Goal: Transaction & Acquisition: Register for event/course

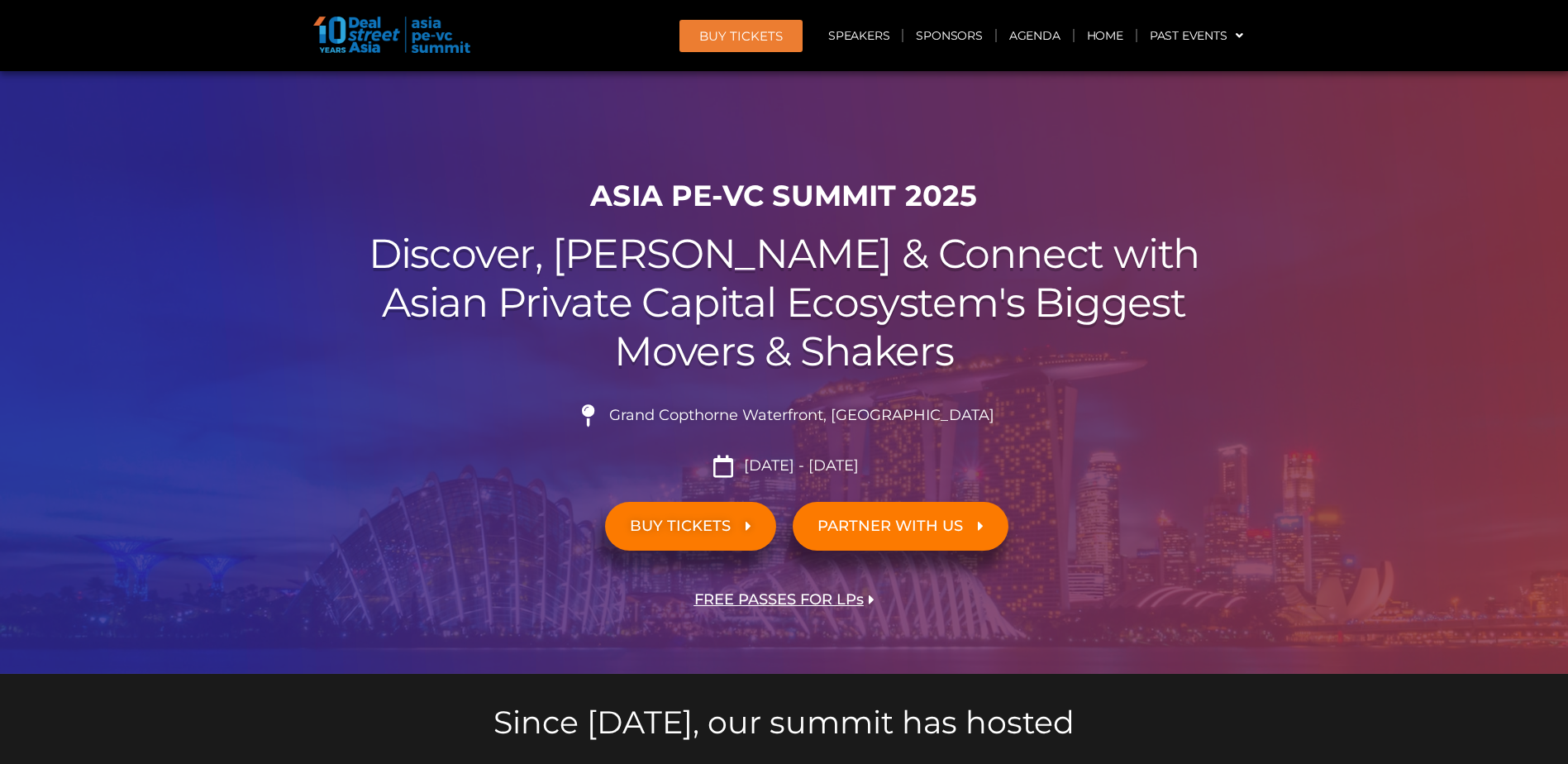
click at [732, 528] on span "BUY TICKETS" at bounding box center [691, 526] width 122 height 16
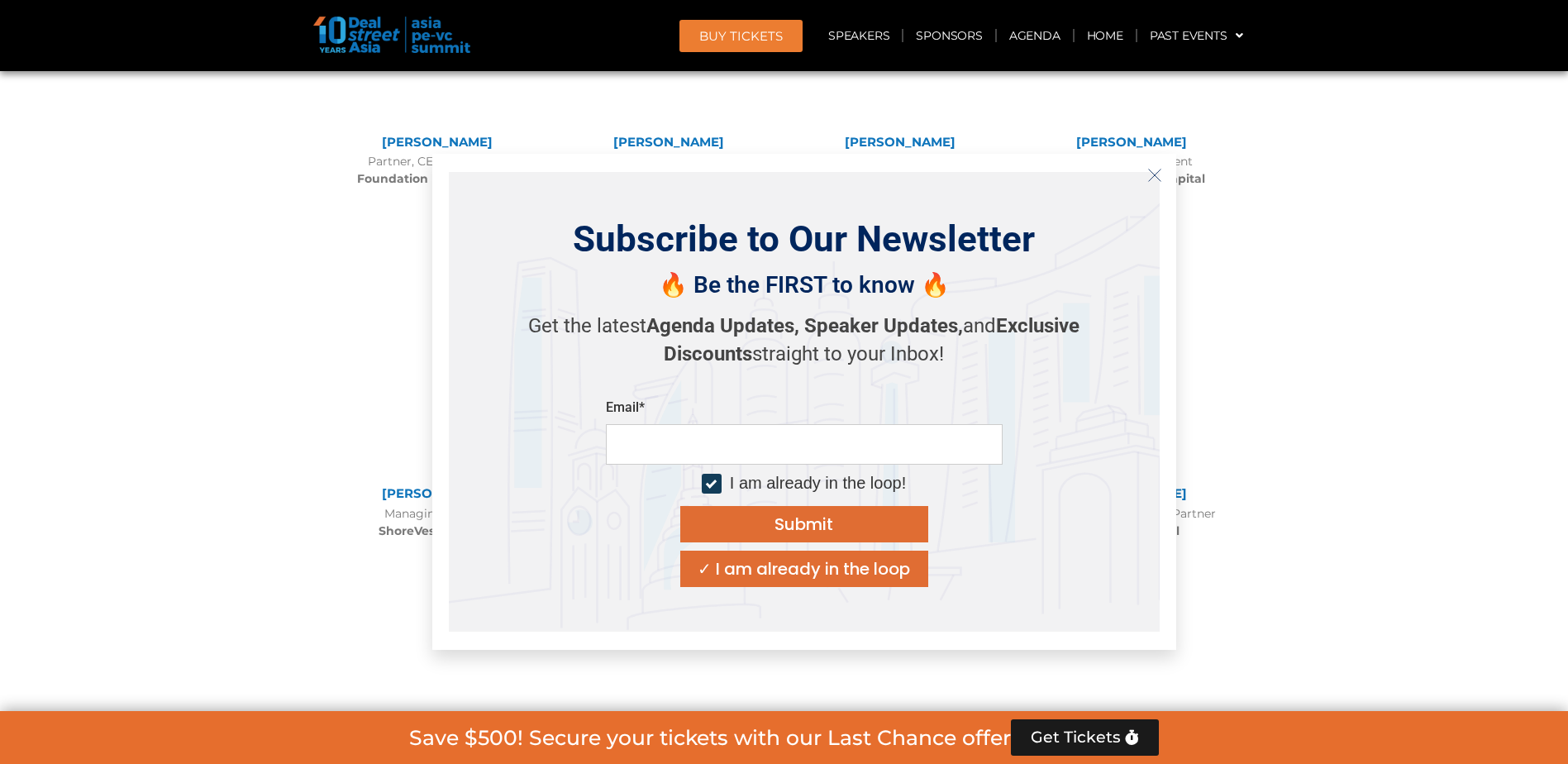
scroll to position [13707, 0]
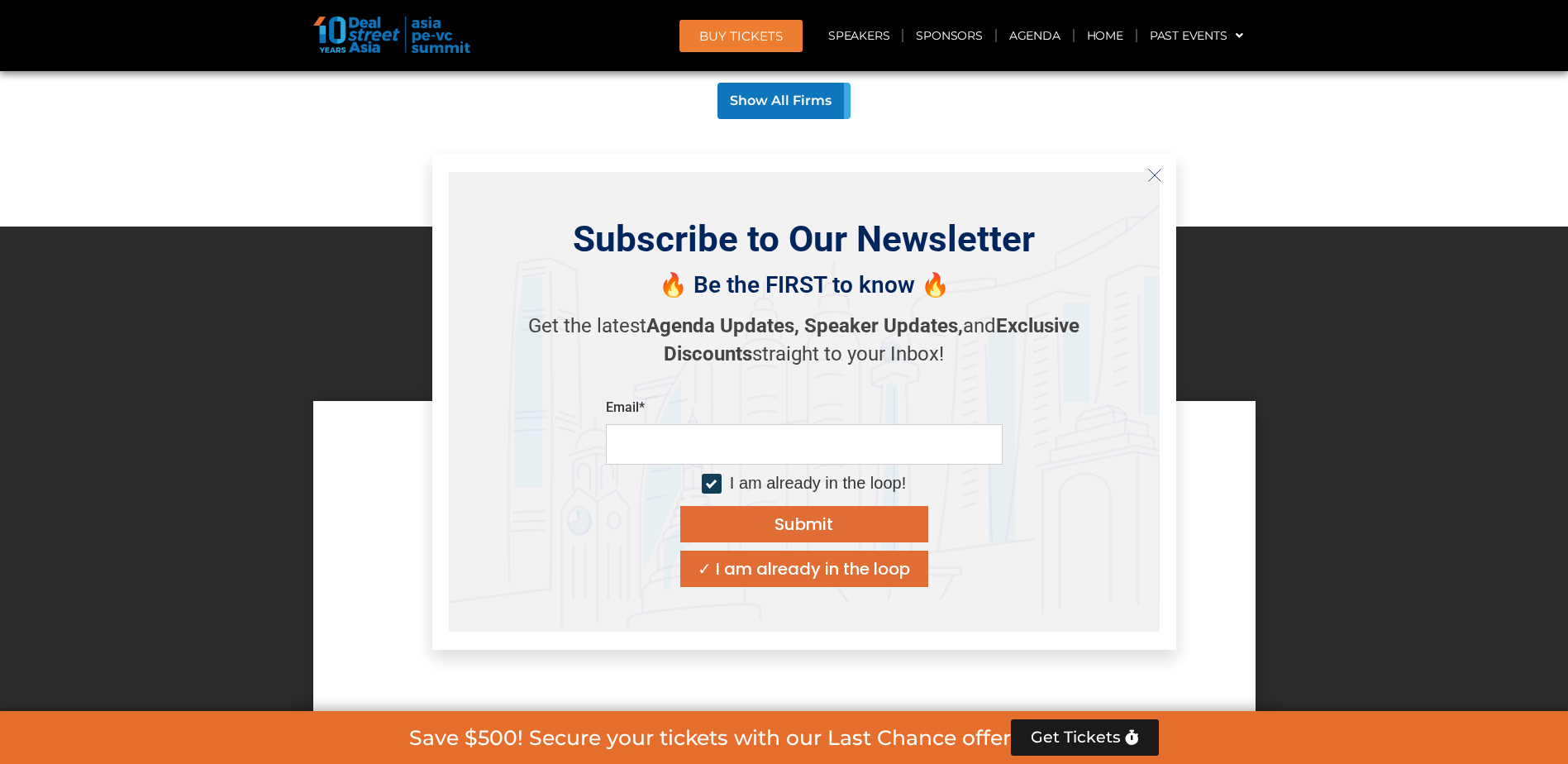
click at [763, 572] on div "✓ I am already in the loop" at bounding box center [803, 568] width 212 height 17
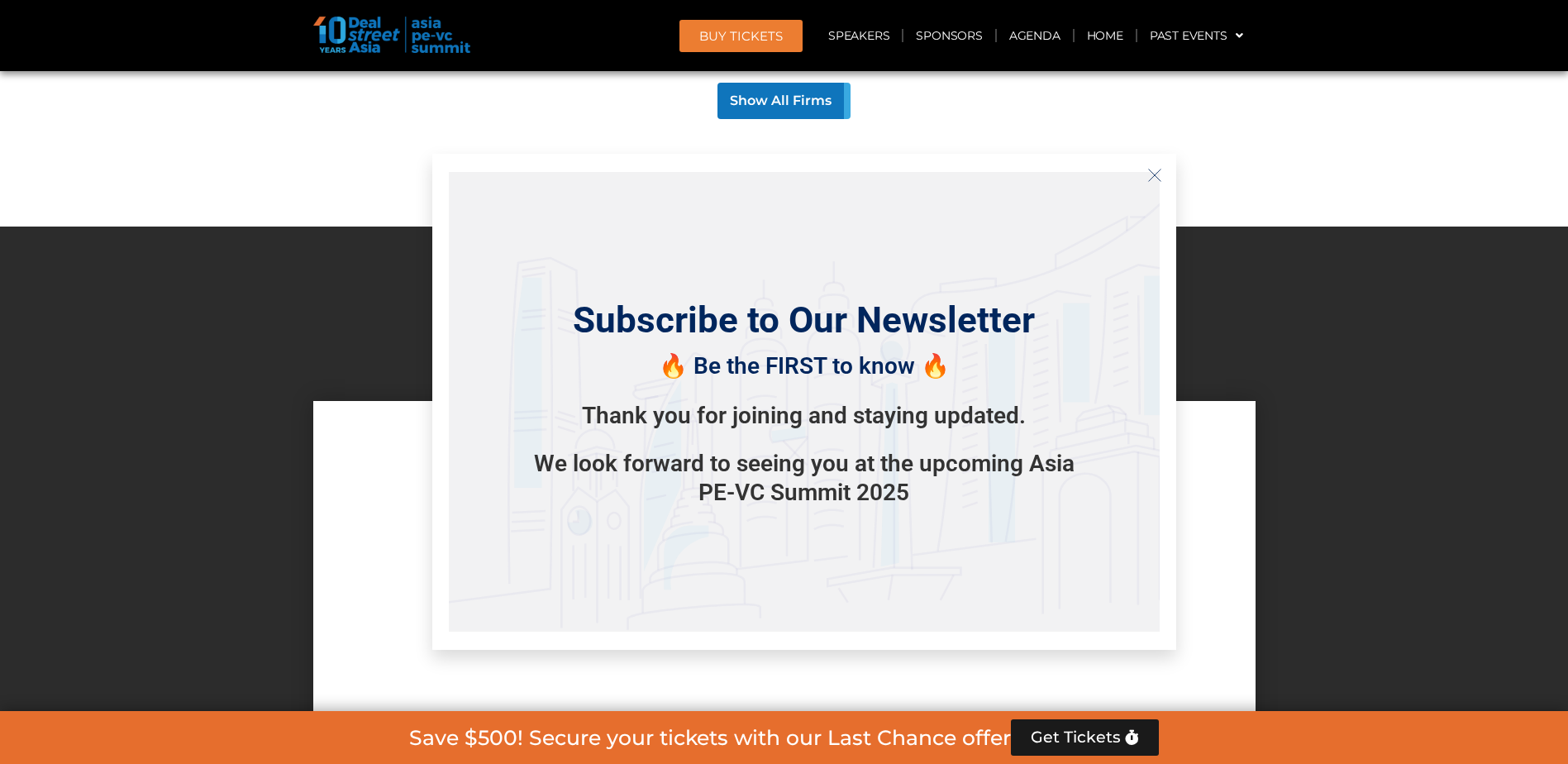
scroll to position [13790, 0]
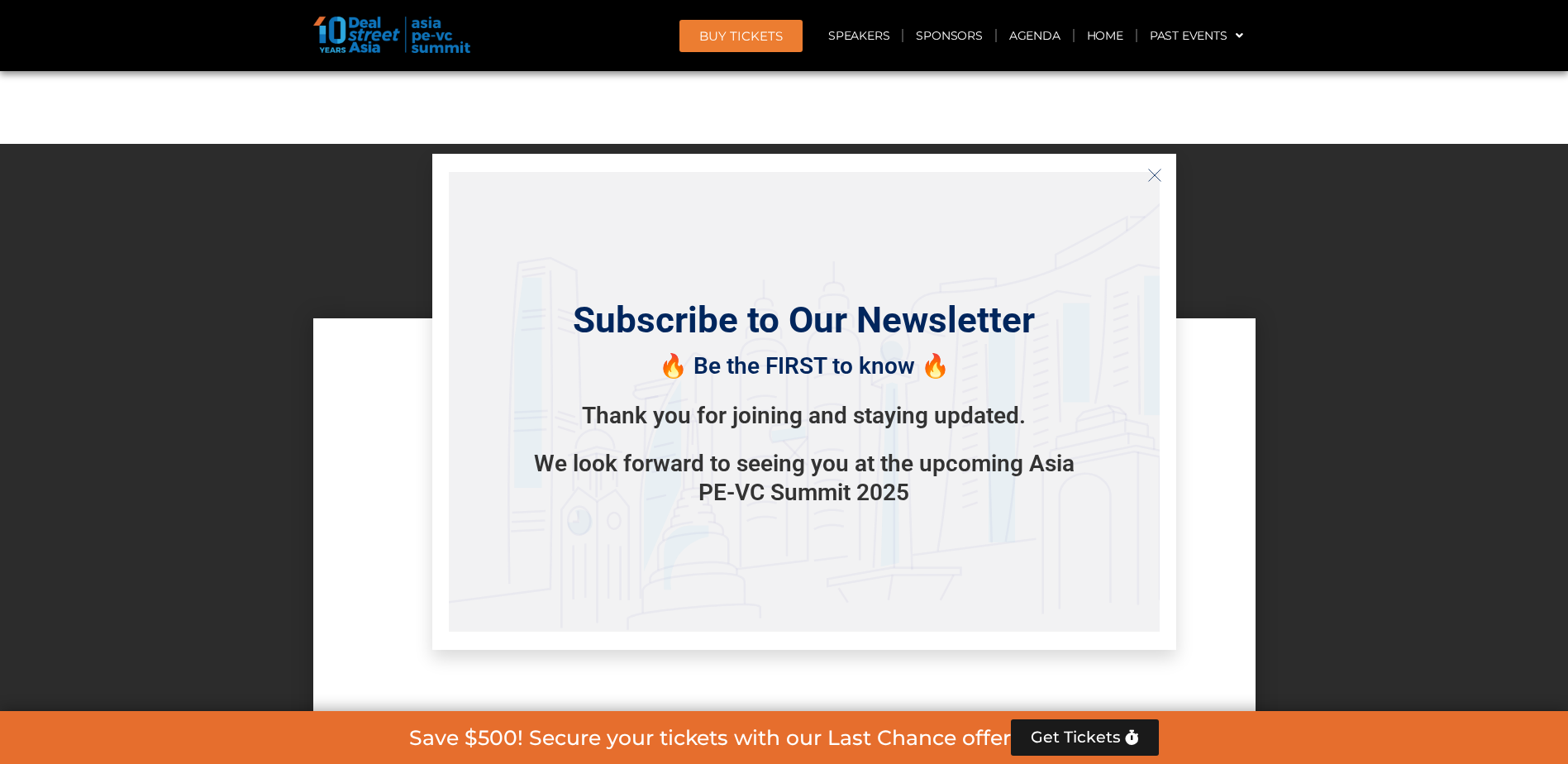
click at [1156, 173] on icon "Close" at bounding box center [1155, 175] width 15 height 15
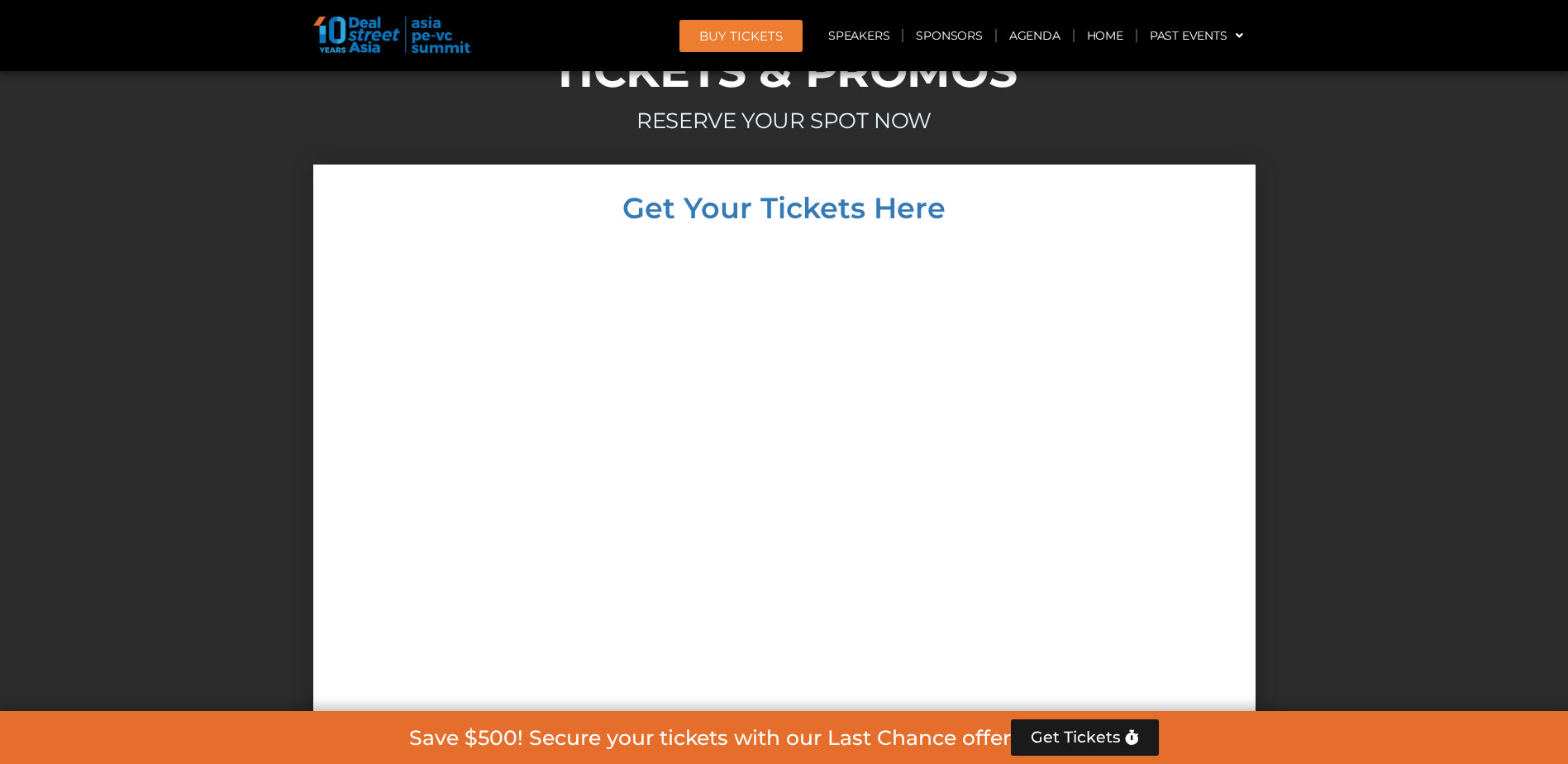
scroll to position [13955, 0]
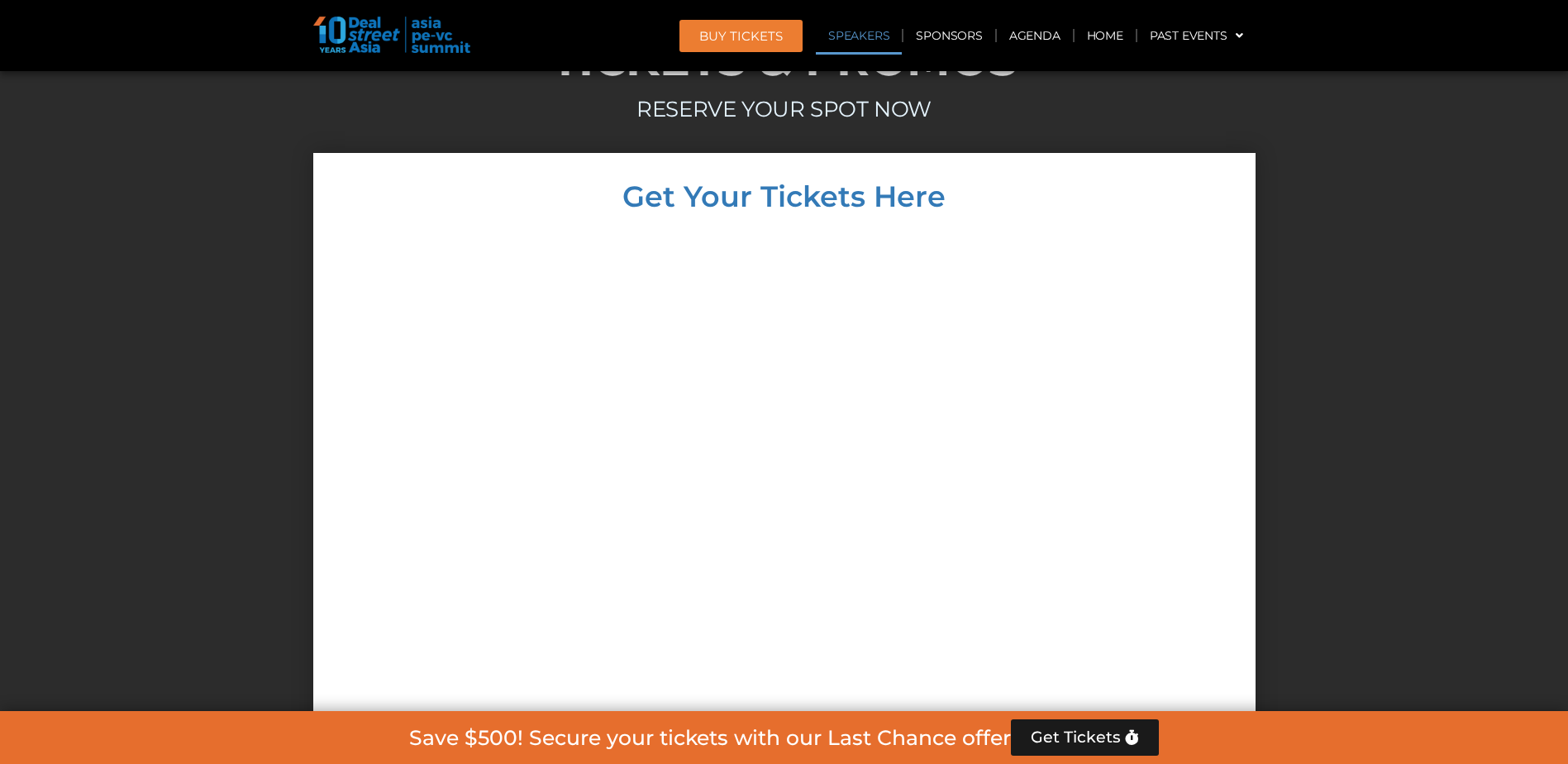
click at [844, 33] on link "Speakers" at bounding box center [858, 35] width 86 height 38
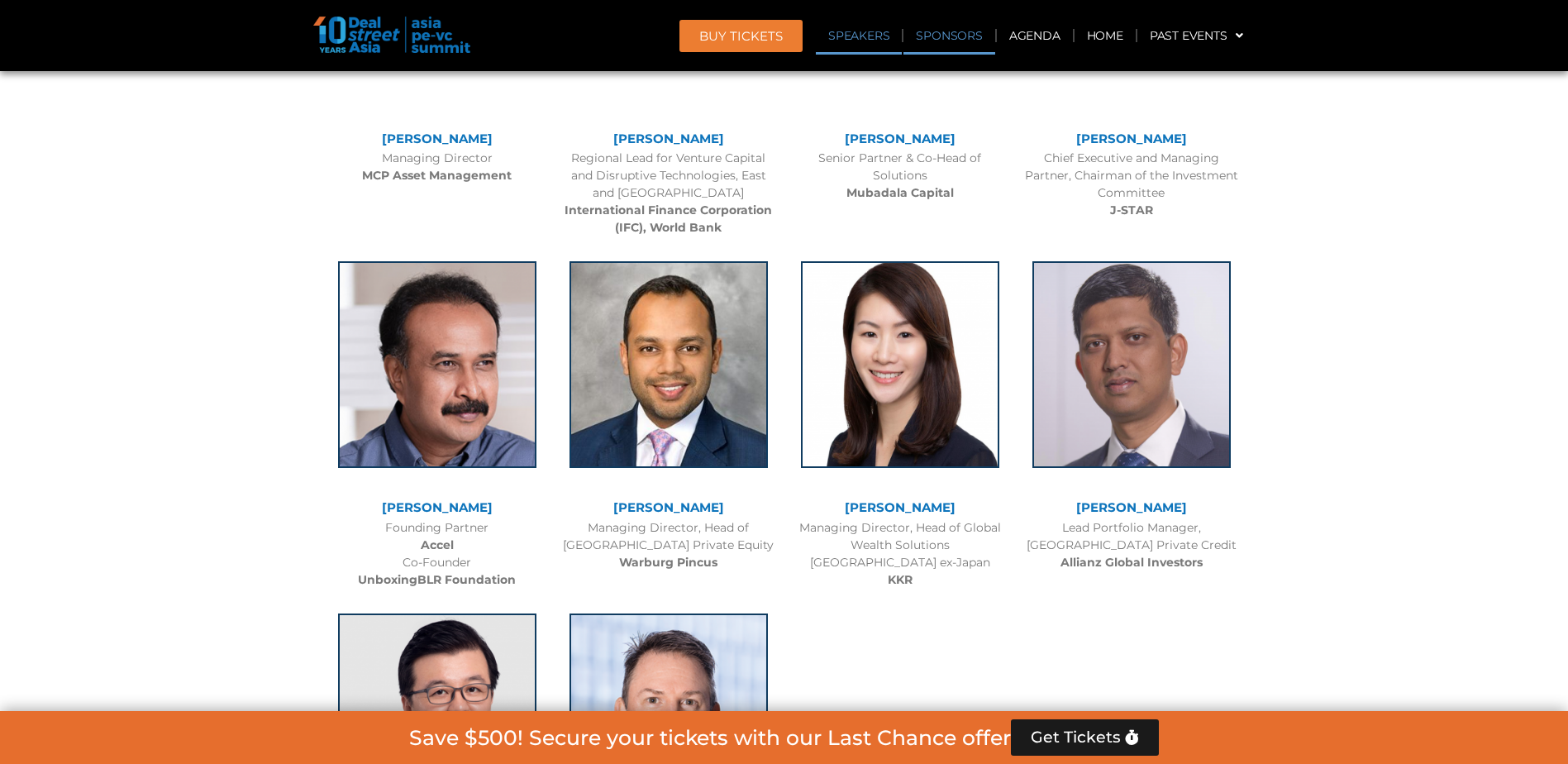
scroll to position [1796, 0]
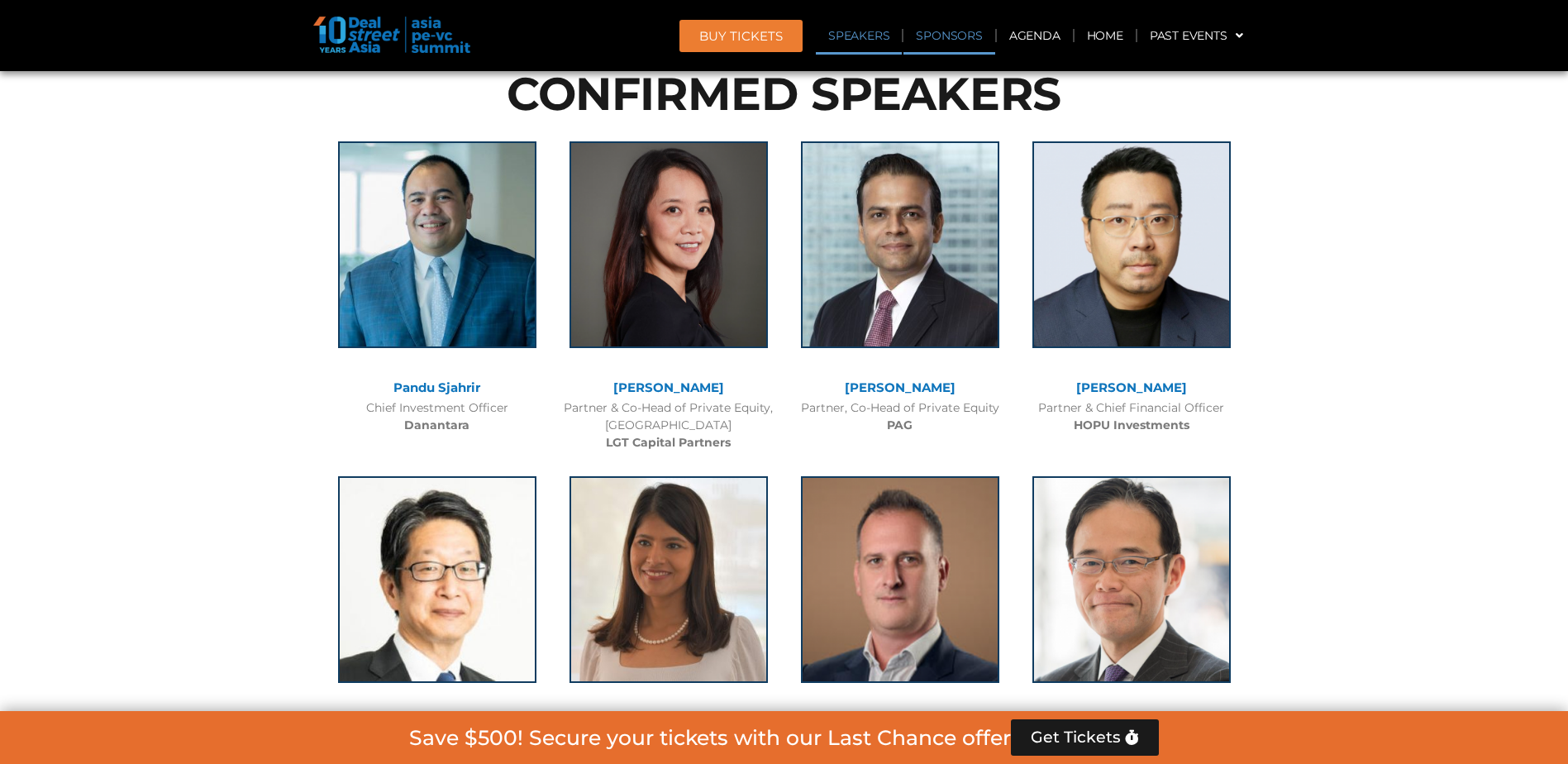
click at [943, 36] on link "Sponsors" at bounding box center [948, 35] width 91 height 38
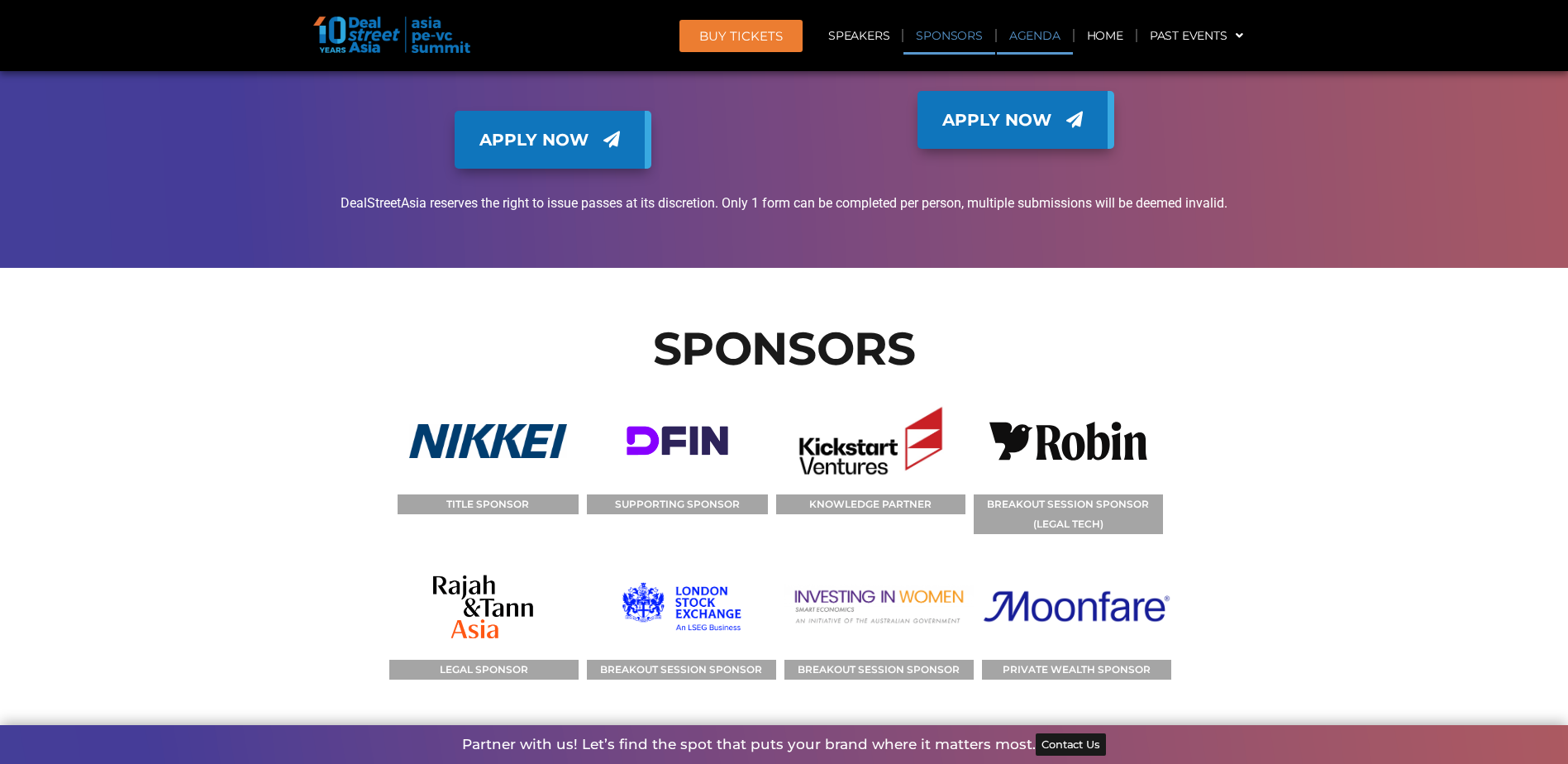
click at [1016, 39] on link "Agenda" at bounding box center [1035, 35] width 76 height 38
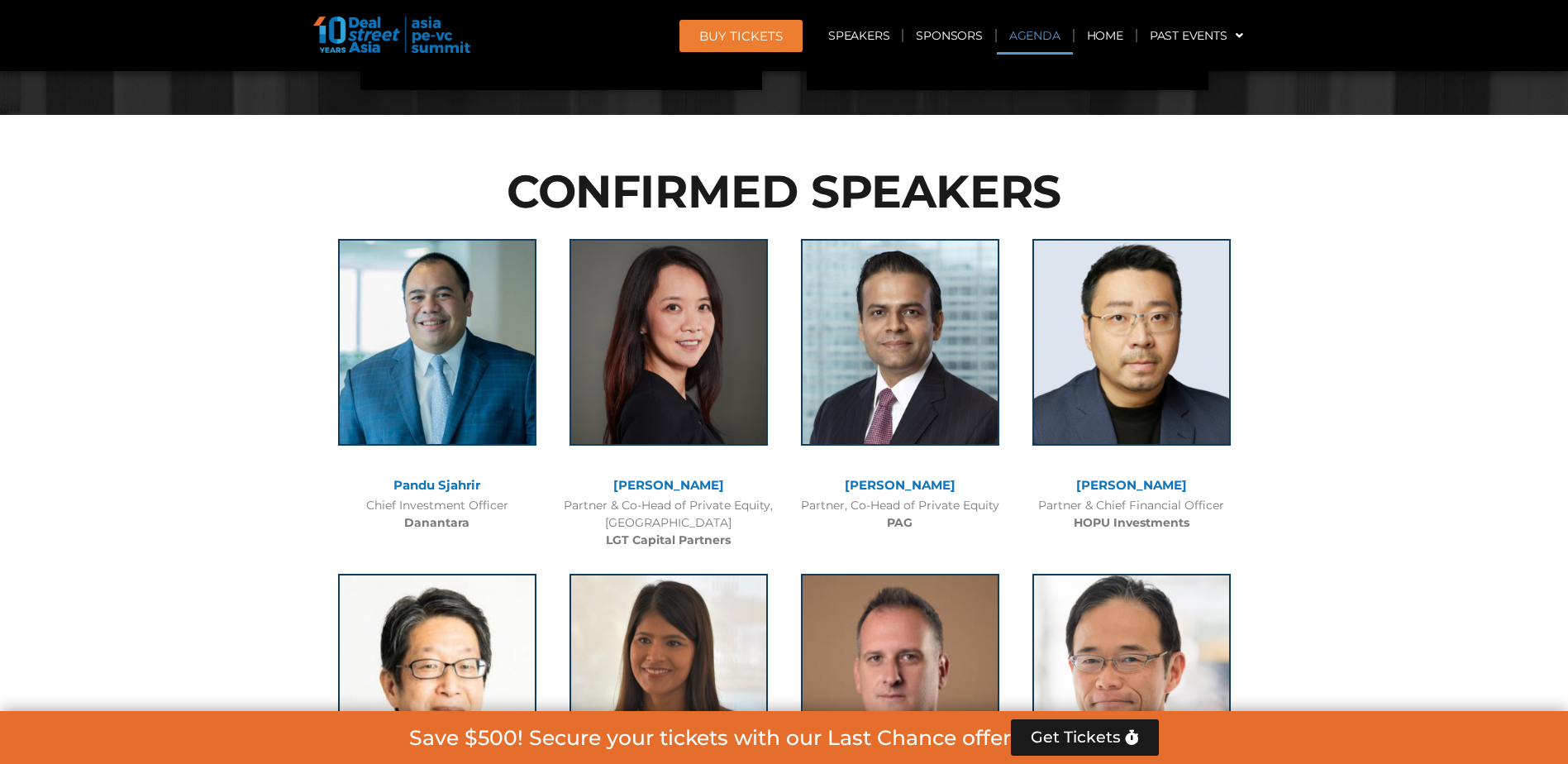
scroll to position [865, 0]
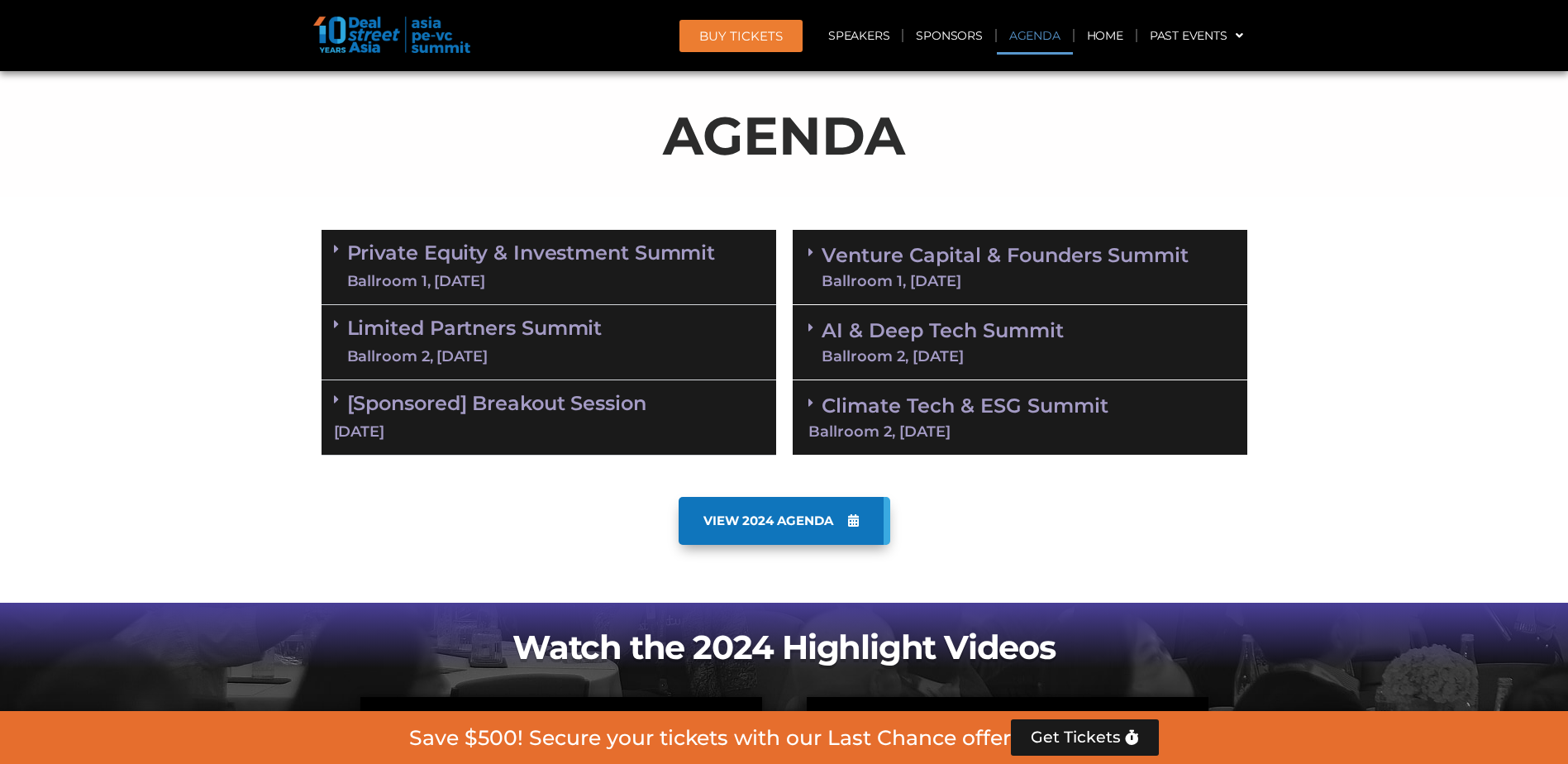
click at [810, 529] on link "VIEW 2024 AGENDA" at bounding box center [784, 520] width 211 height 48
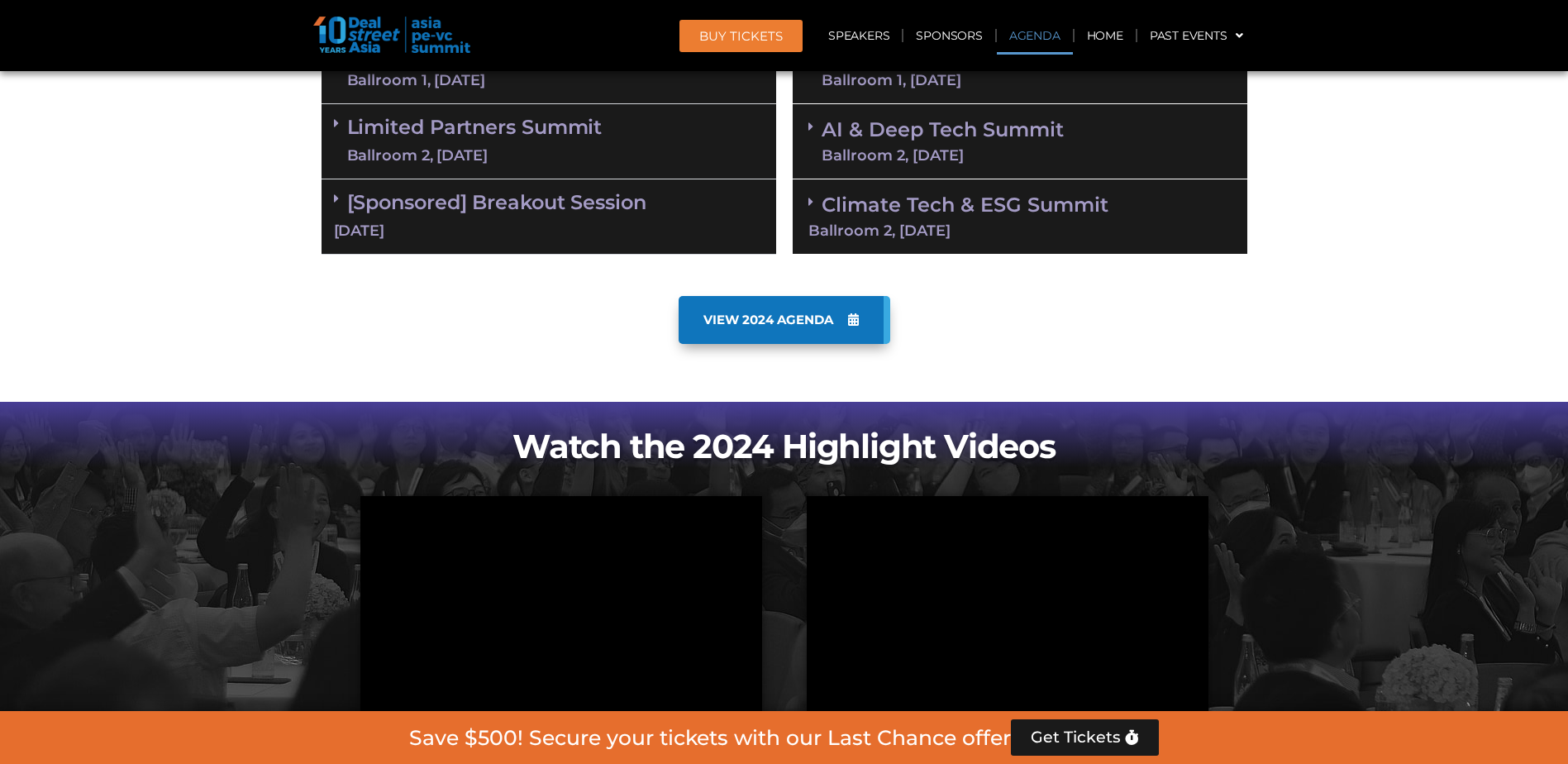
scroll to position [1114, 0]
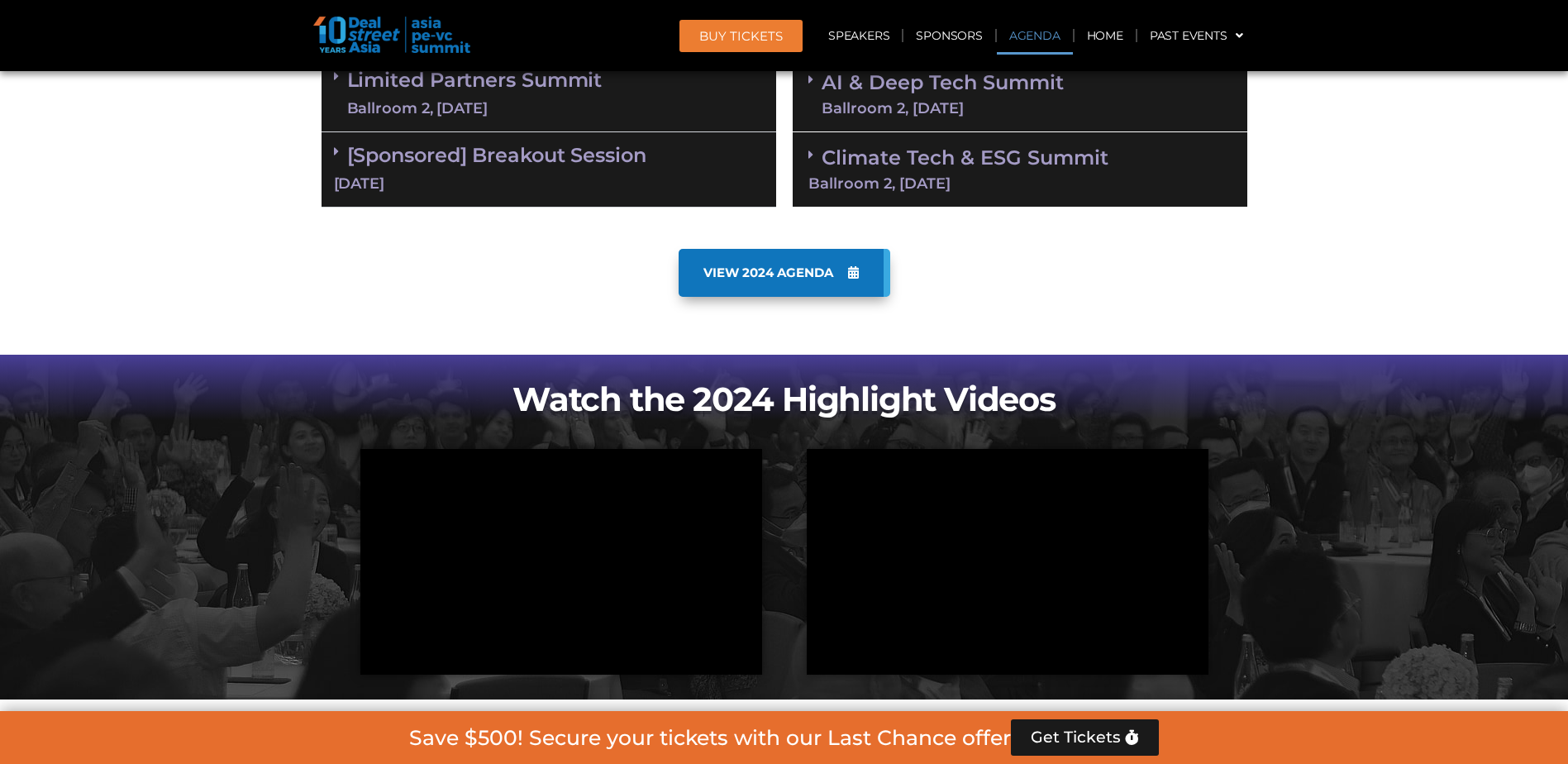
click at [1032, 735] on link "Get Tickets" at bounding box center [1085, 736] width 148 height 36
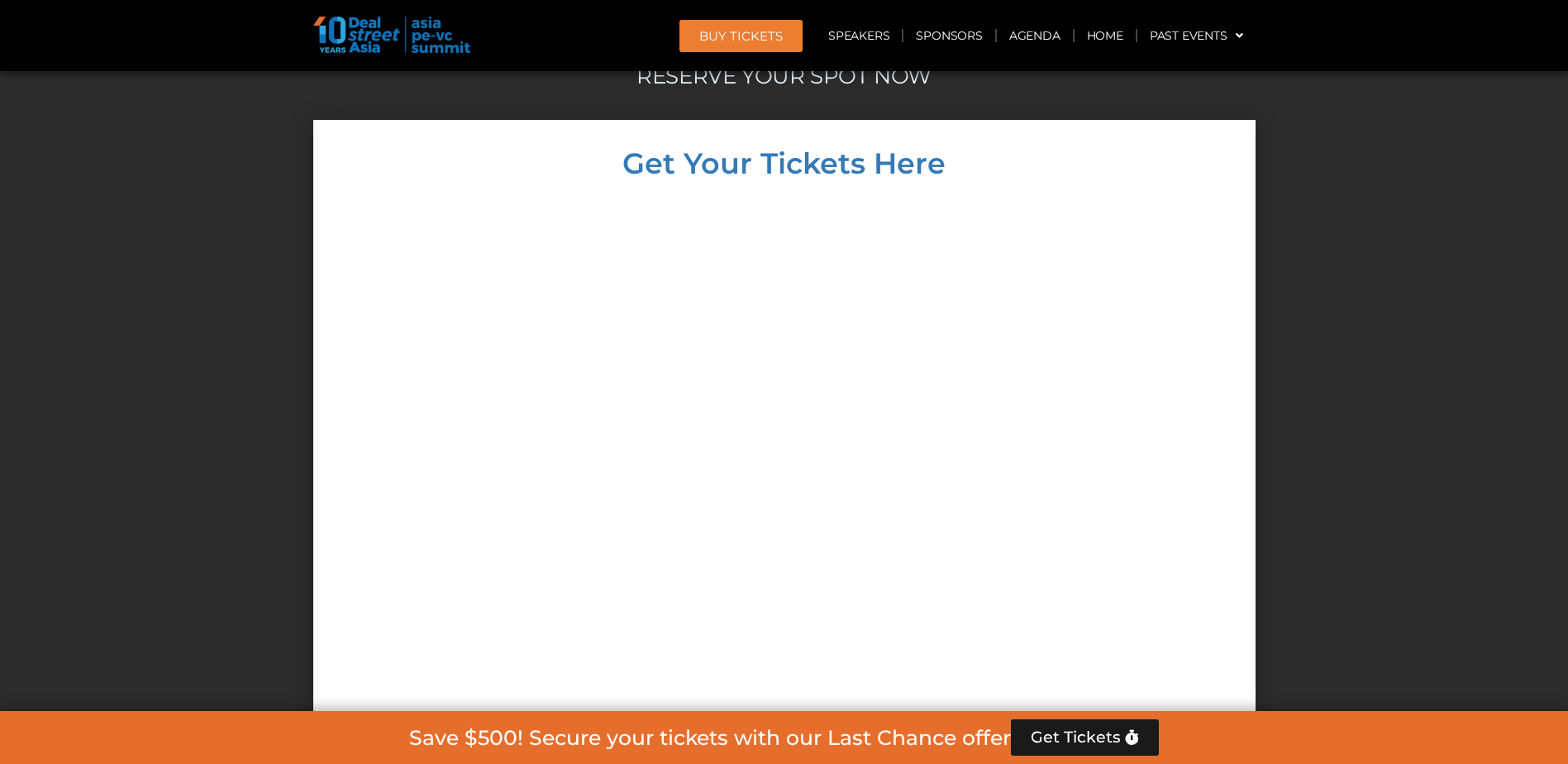
scroll to position [14037, 0]
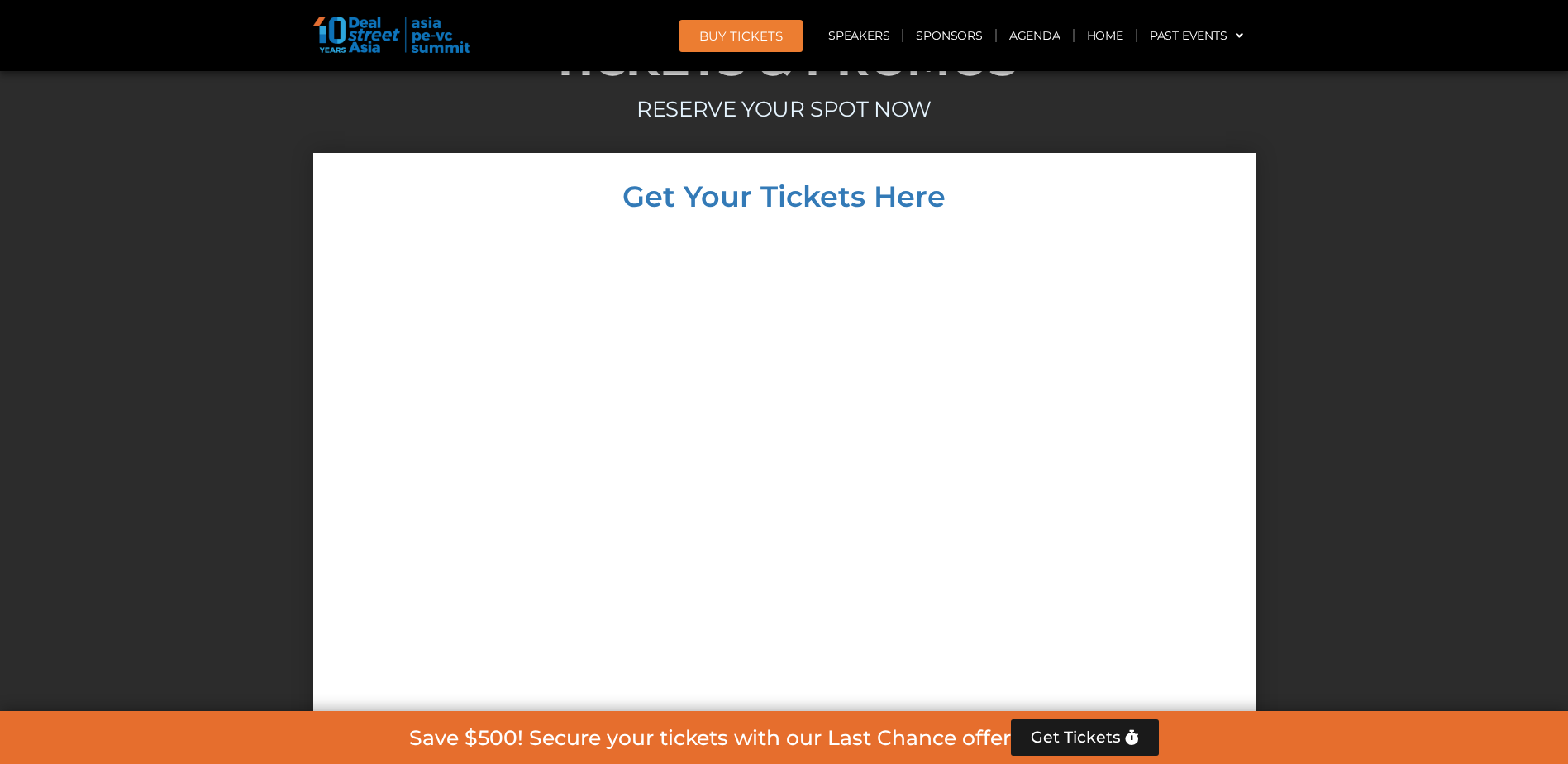
click at [1054, 734] on span "Get Tickets" at bounding box center [1075, 737] width 90 height 17
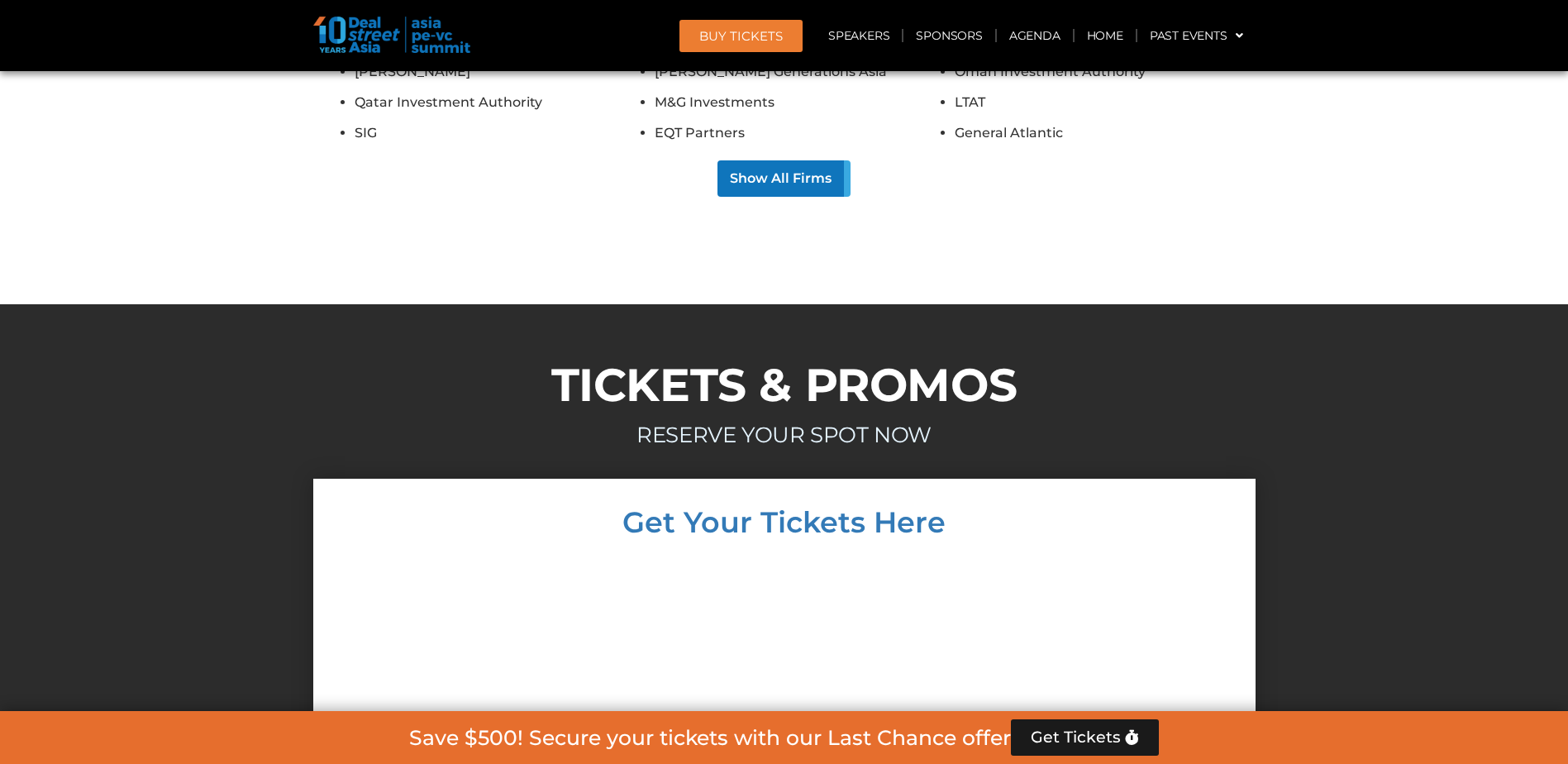
scroll to position [13624, 0]
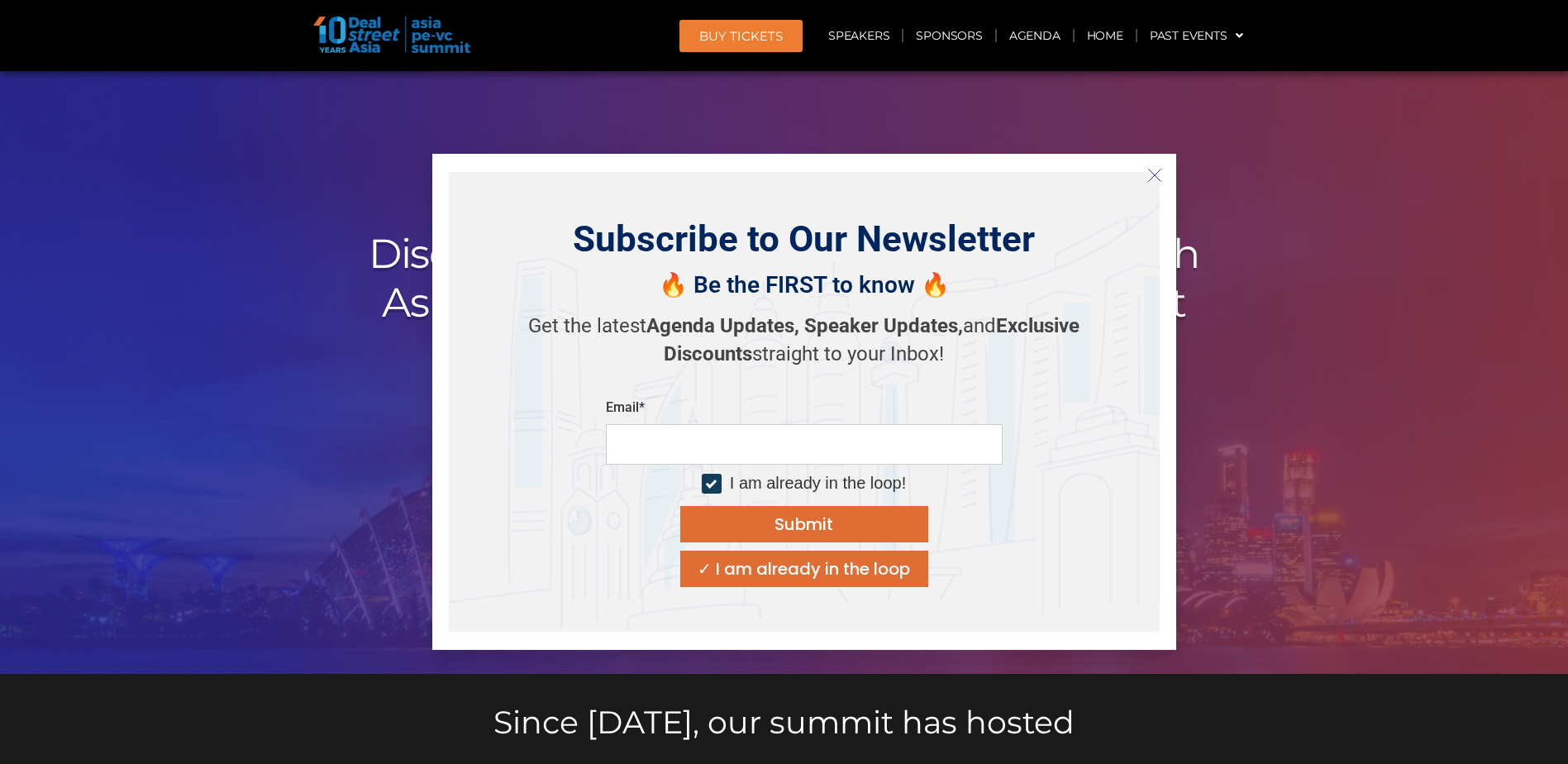
click at [1162, 171] on button "Close" at bounding box center [1154, 175] width 27 height 27
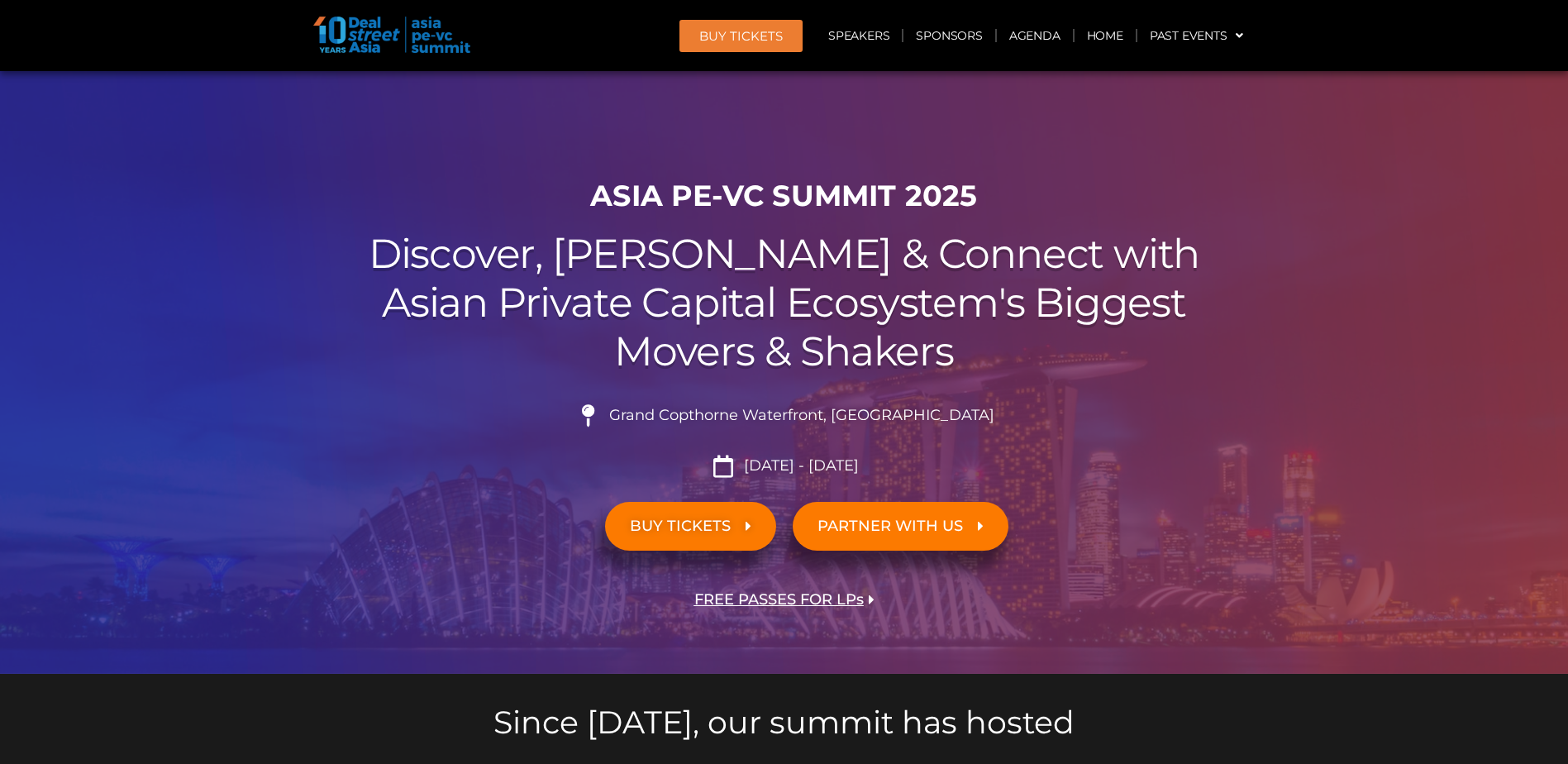
click at [737, 529] on span "BUY TICKETS" at bounding box center [691, 526] width 122 height 16
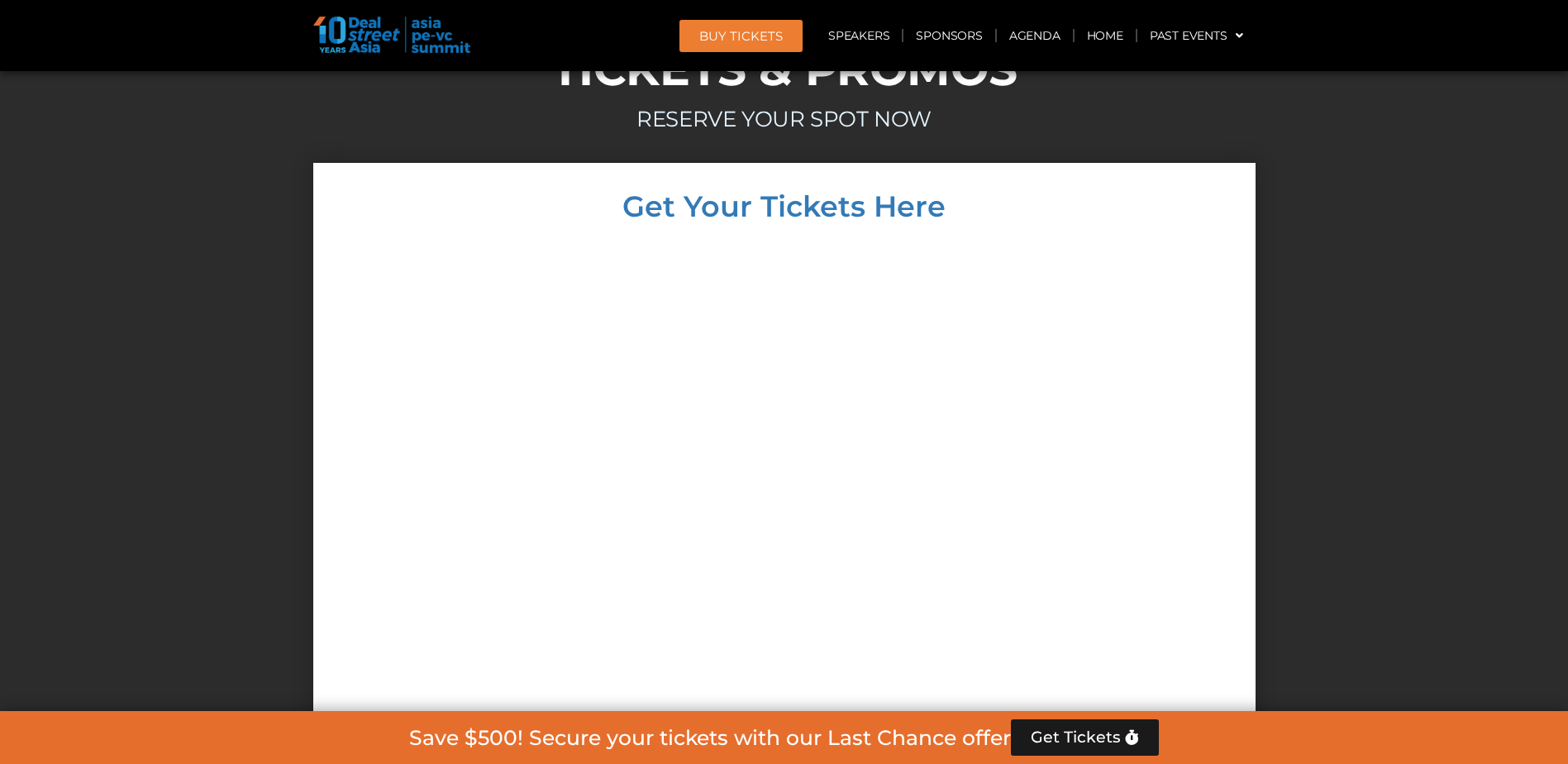
scroll to position [13955, 0]
